Goal: Information Seeking & Learning: Understand process/instructions

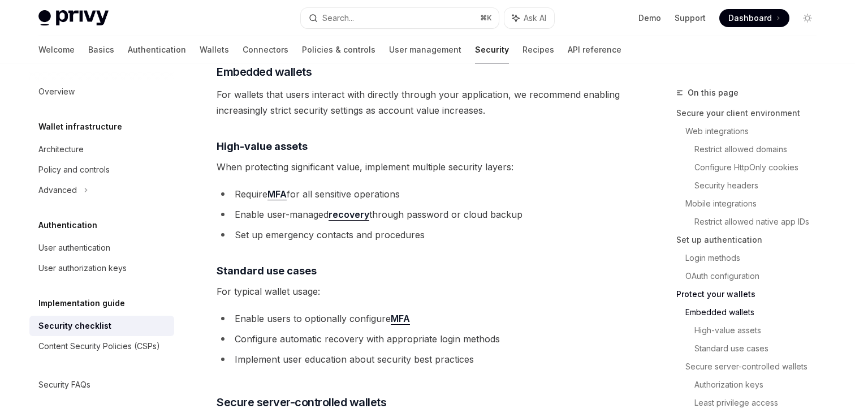
scroll to position [1455, 0]
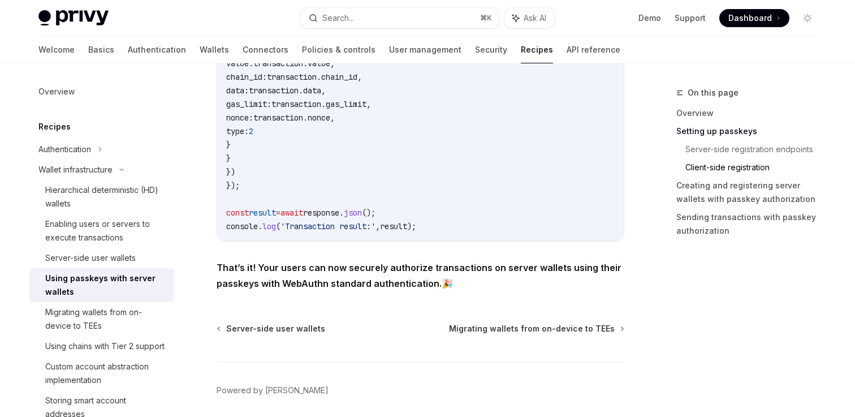
scroll to position [2336, 0]
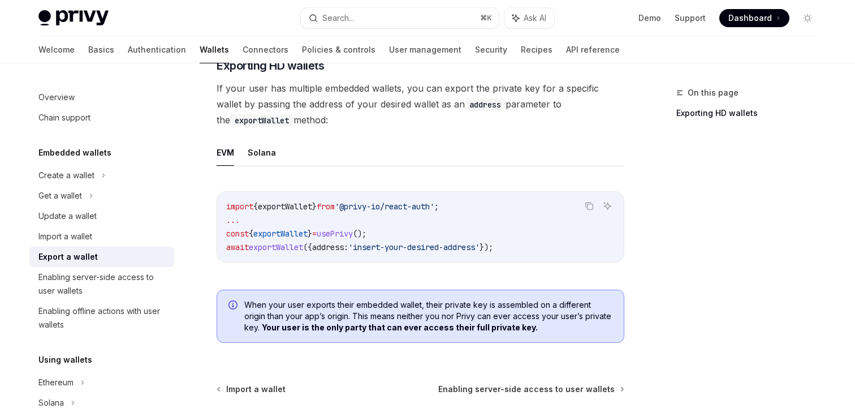
scroll to position [1116, 0]
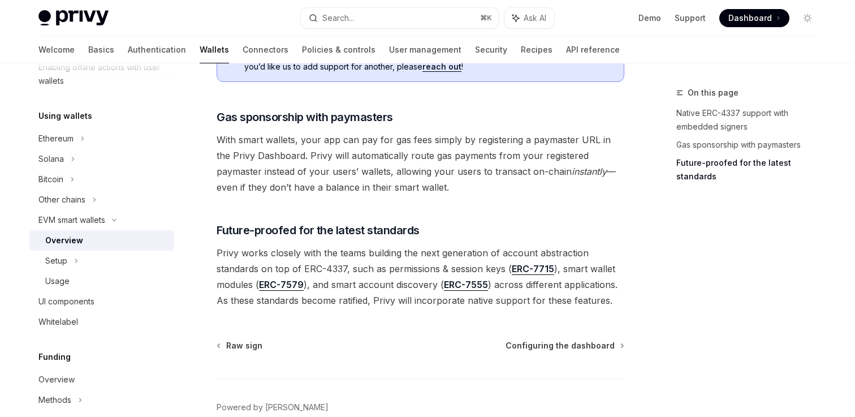
scroll to position [898, 0]
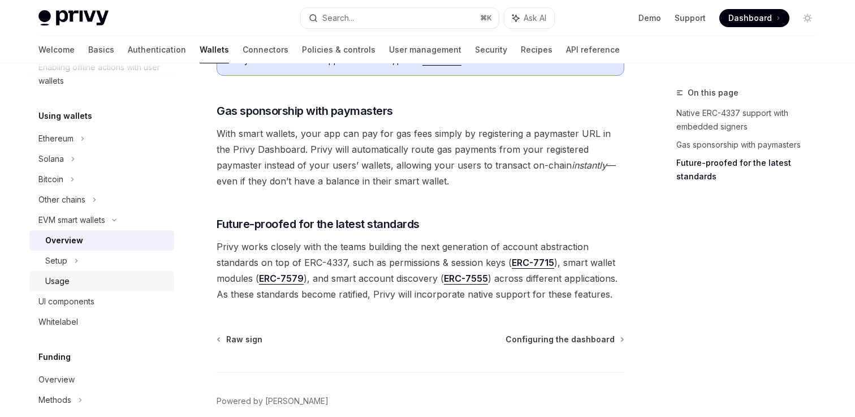
click at [66, 281] on div "Usage" at bounding box center [57, 281] width 24 height 14
type textarea "*"
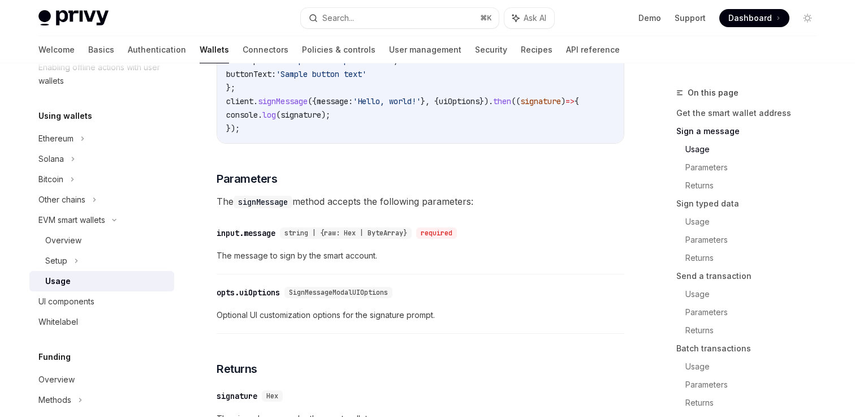
scroll to position [612, 0]
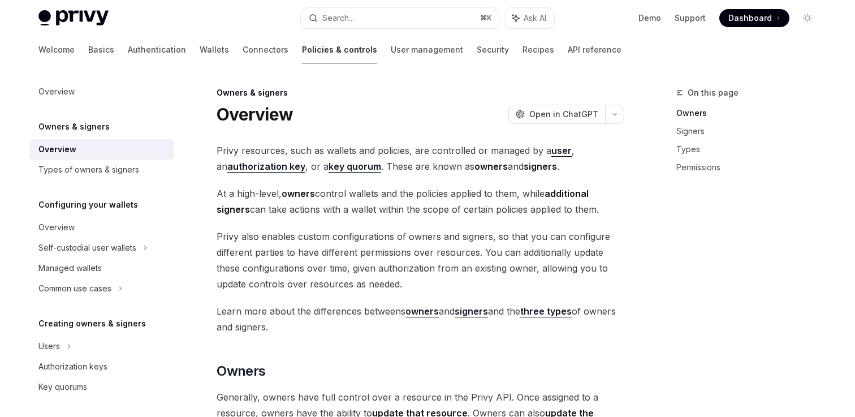
click at [340, 168] on strong "key quorum" at bounding box center [354, 166] width 53 height 11
type textarea "*"
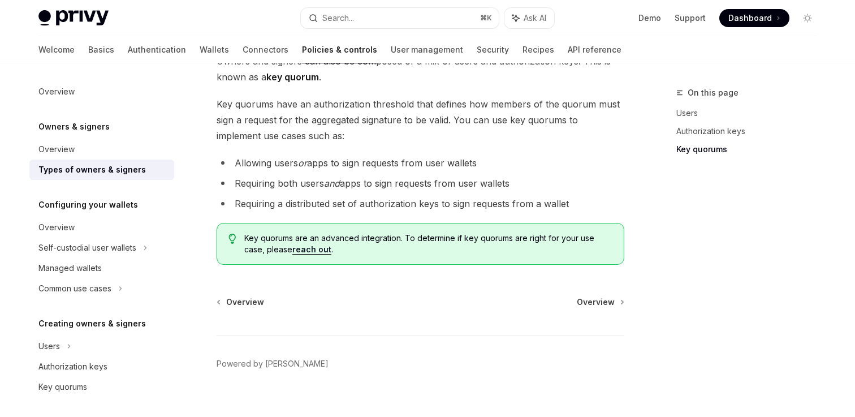
scroll to position [508, 0]
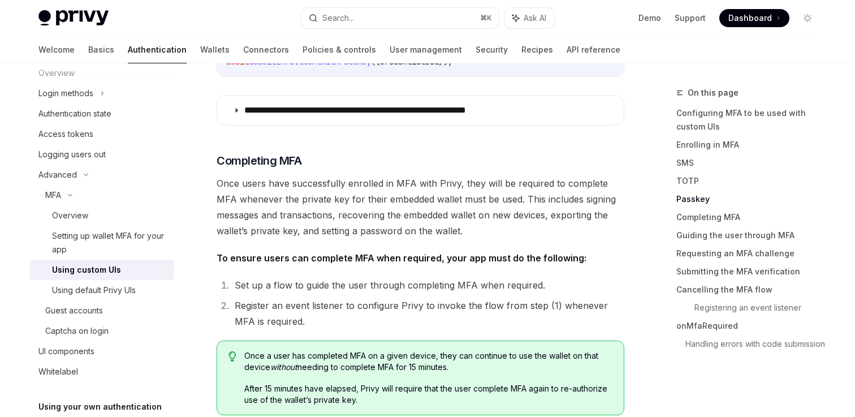
scroll to position [2450, 0]
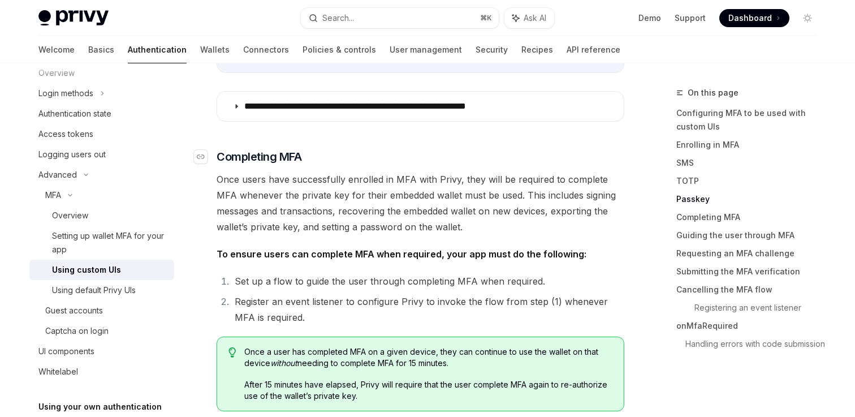
click at [298, 155] on span "Completing MFA" at bounding box center [258, 157] width 85 height 16
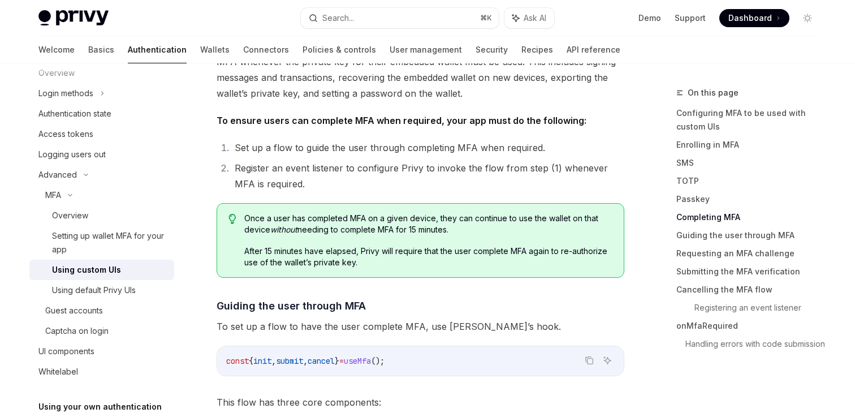
scroll to position [2584, 0]
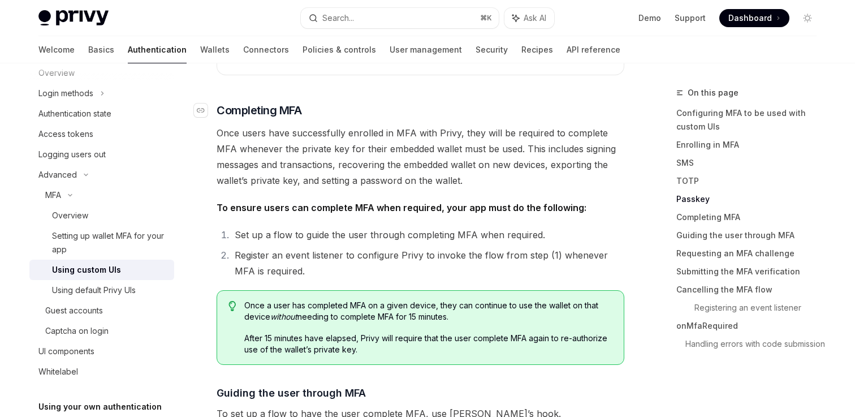
click at [267, 106] on span "Completing MFA" at bounding box center [258, 110] width 85 height 16
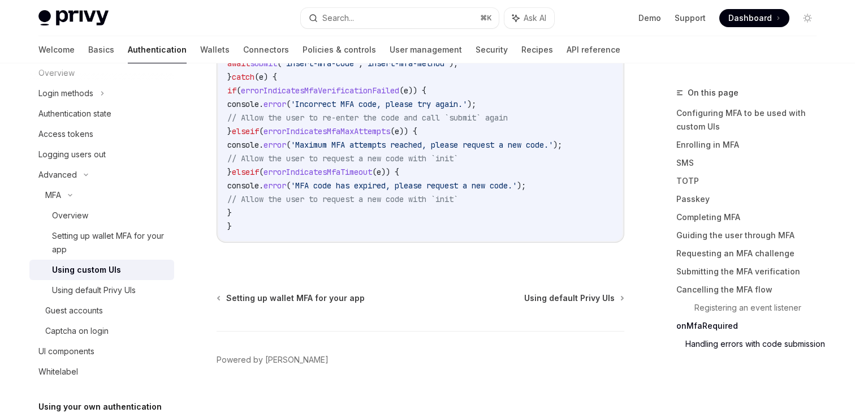
scroll to position [5036, 0]
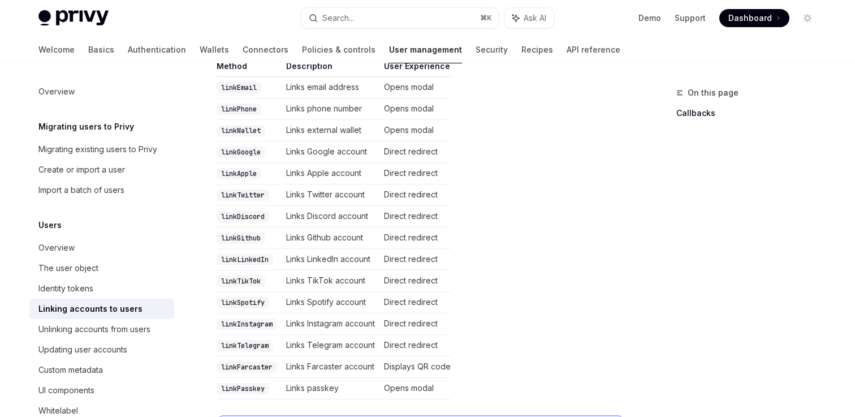
scroll to position [291, 0]
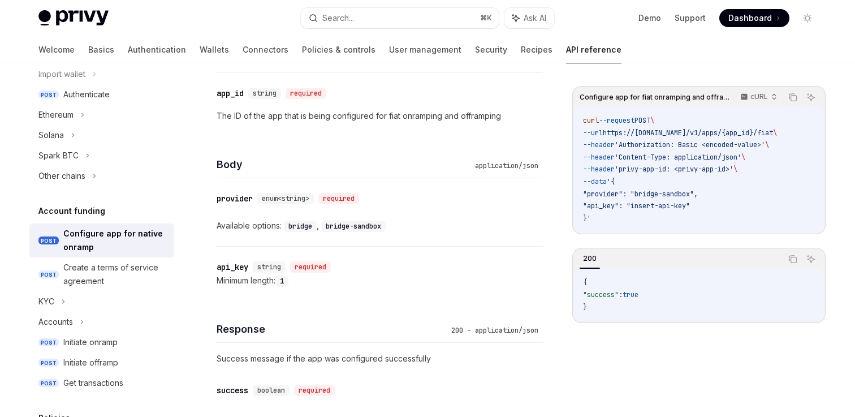
scroll to position [442, 0]
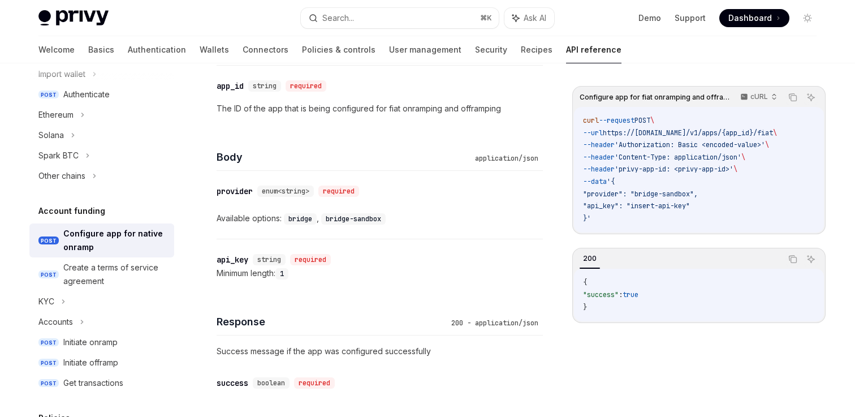
click at [299, 219] on code "bridge" at bounding box center [300, 218] width 33 height 11
copy code "bridge"
